Goal: Task Accomplishment & Management: Complete application form

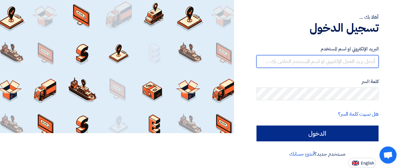
type input "[EMAIL_ADDRESS][DOMAIN_NAME]"
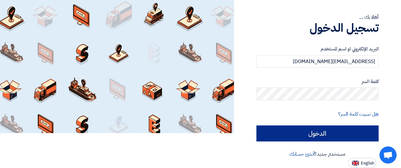
click at [337, 133] on input "الدخول" at bounding box center [318, 133] width 122 height 16
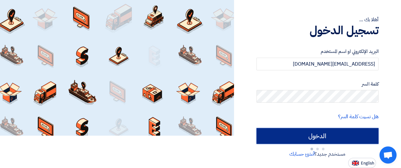
type input "Sign in"
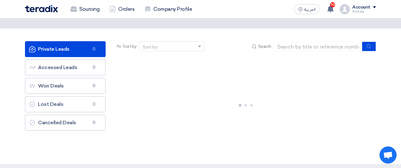
scroll to position [32, 0]
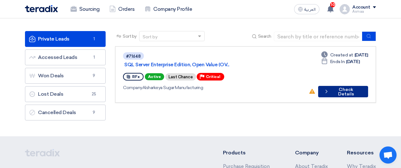
click at [348, 86] on button "Check details Check Details" at bounding box center [343, 91] width 50 height 11
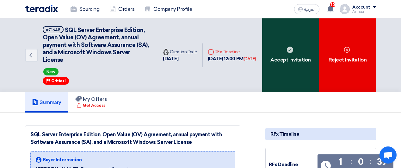
click at [297, 51] on div "Accept Invitation" at bounding box center [290, 55] width 57 height 74
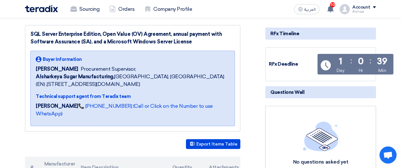
scroll to position [127, 0]
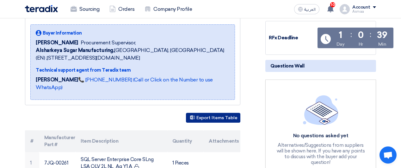
click at [211, 113] on button "Export Items Table" at bounding box center [213, 118] width 54 height 10
click at [204, 113] on button "Export Items Table" at bounding box center [213, 118] width 54 height 10
